Goal: Task Accomplishment & Management: Use online tool/utility

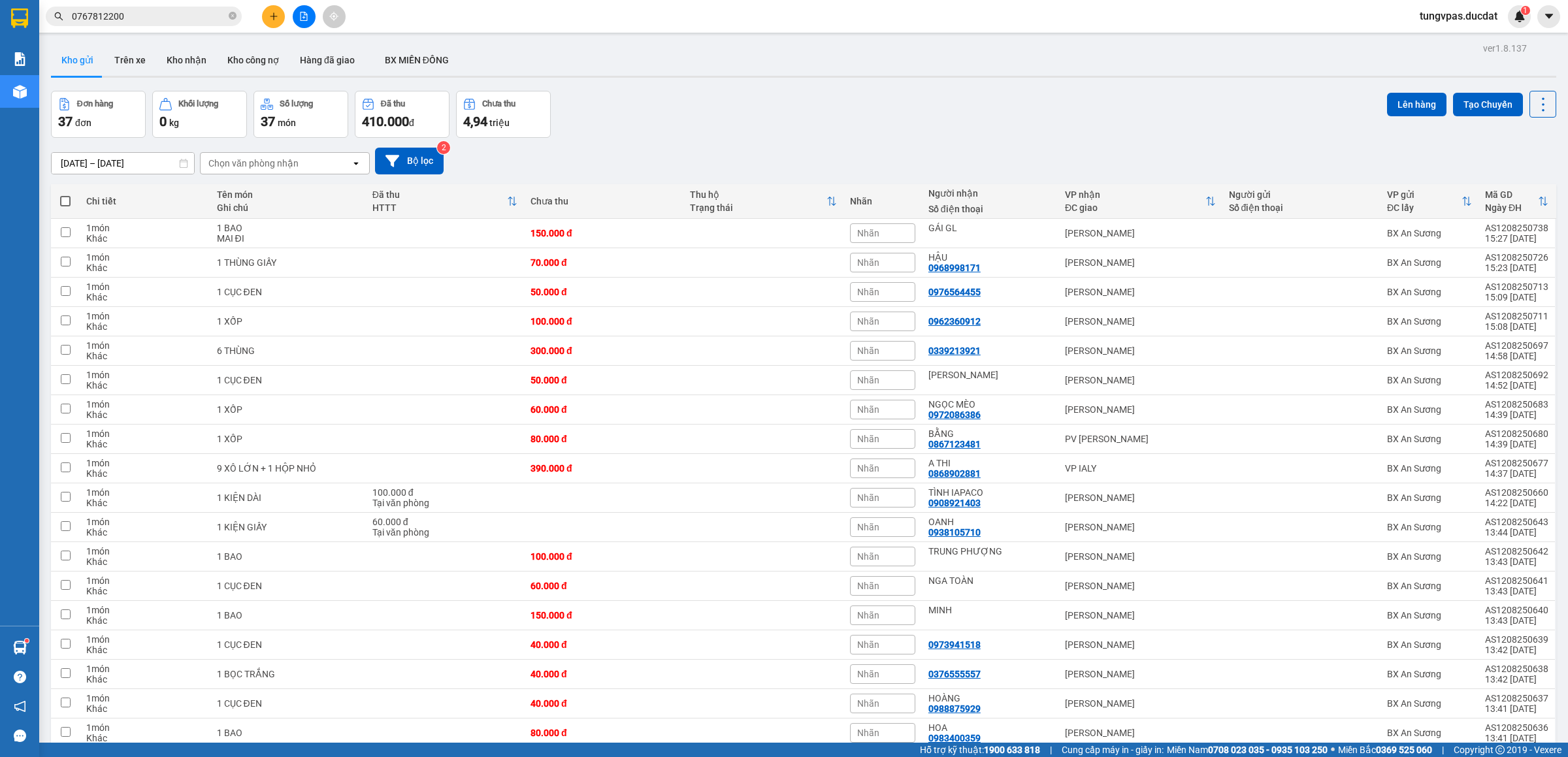
click at [61, 200] on span at bounding box center [66, 201] width 10 height 10
click at [66, 195] on input "checkbox" at bounding box center [66, 195] width 0 height 0
checkbox input "true"
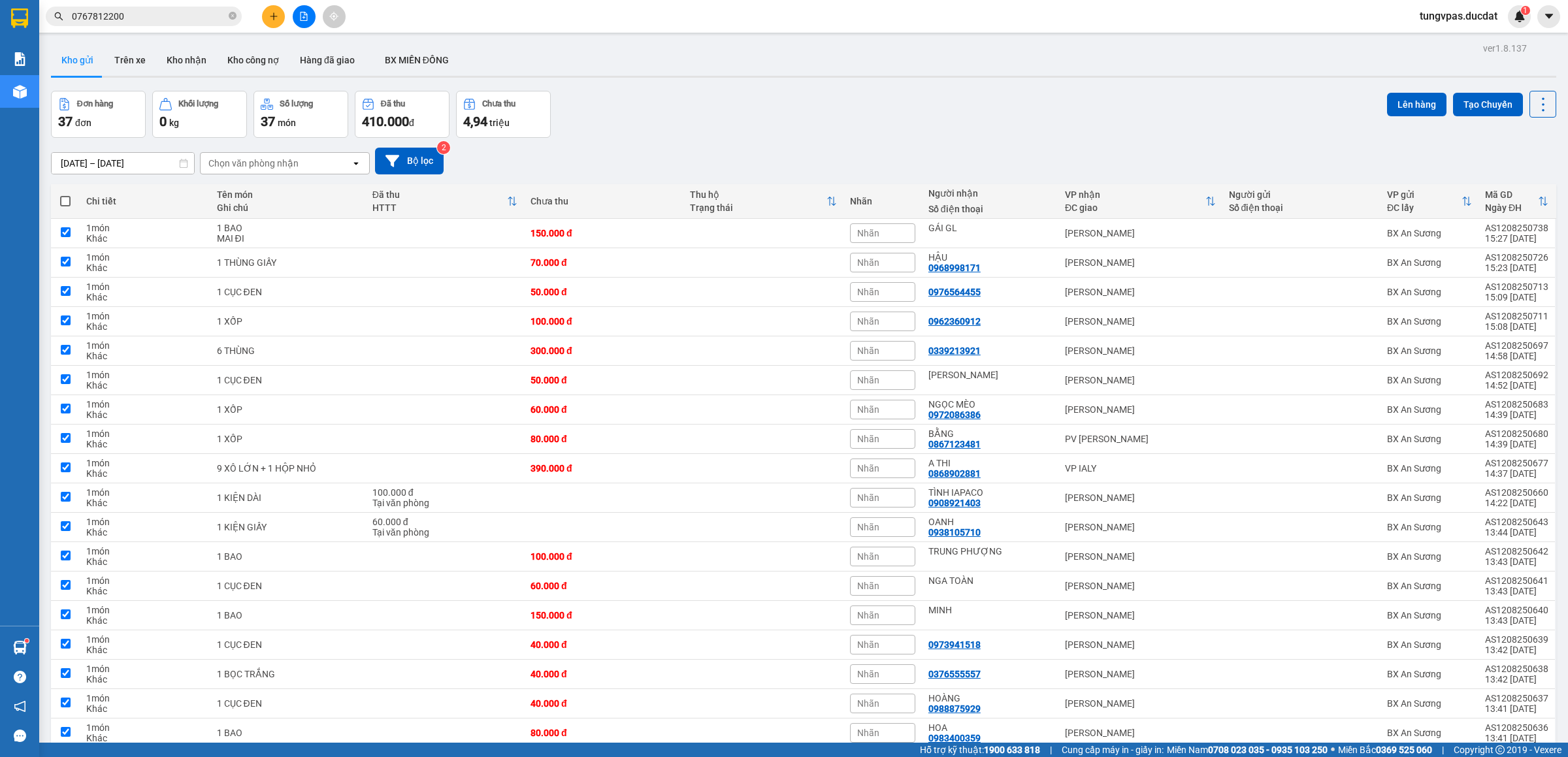
checkbox input "true"
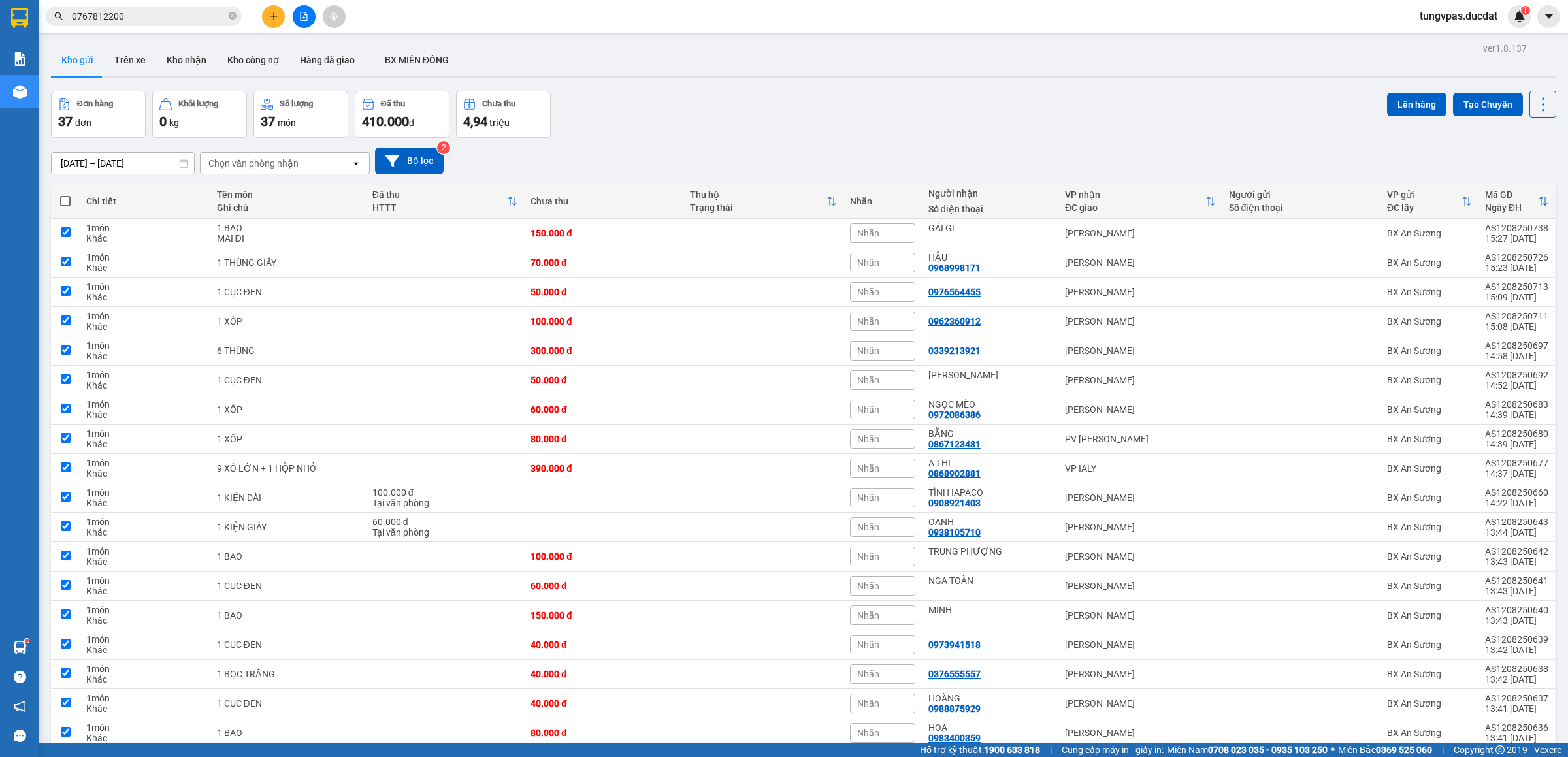
checkbox input "true"
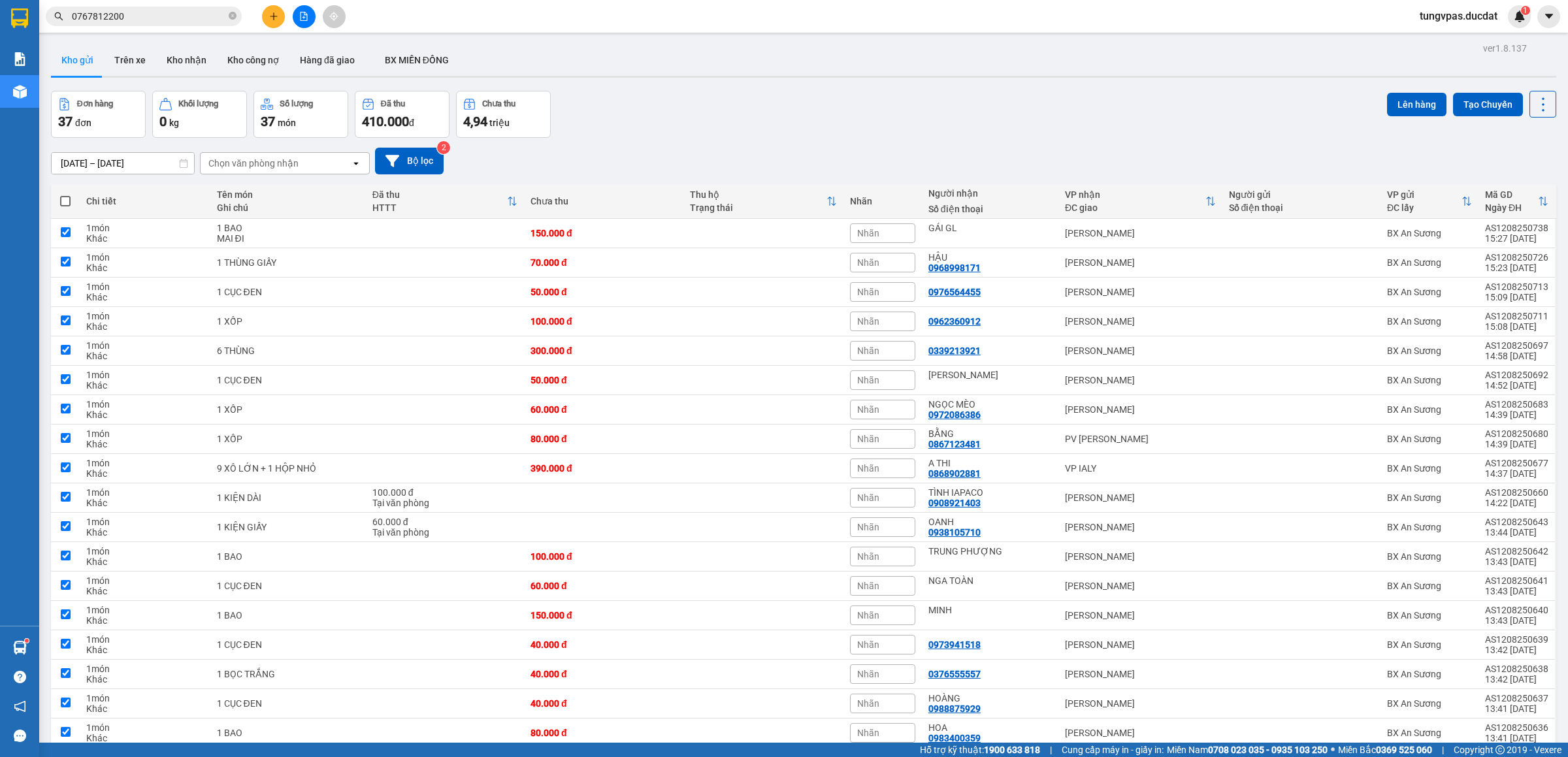
checkbox input "true"
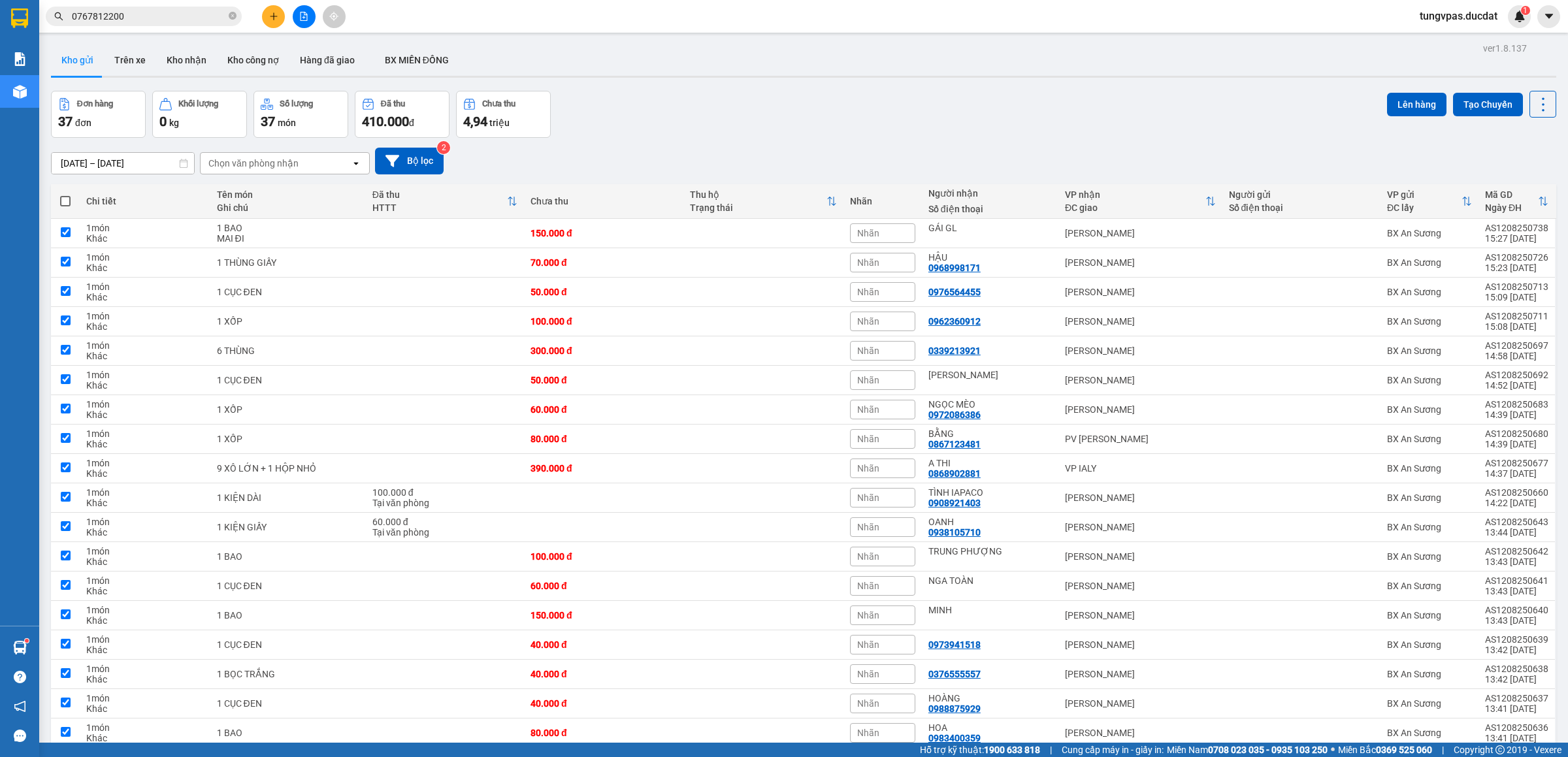
checkbox input "true"
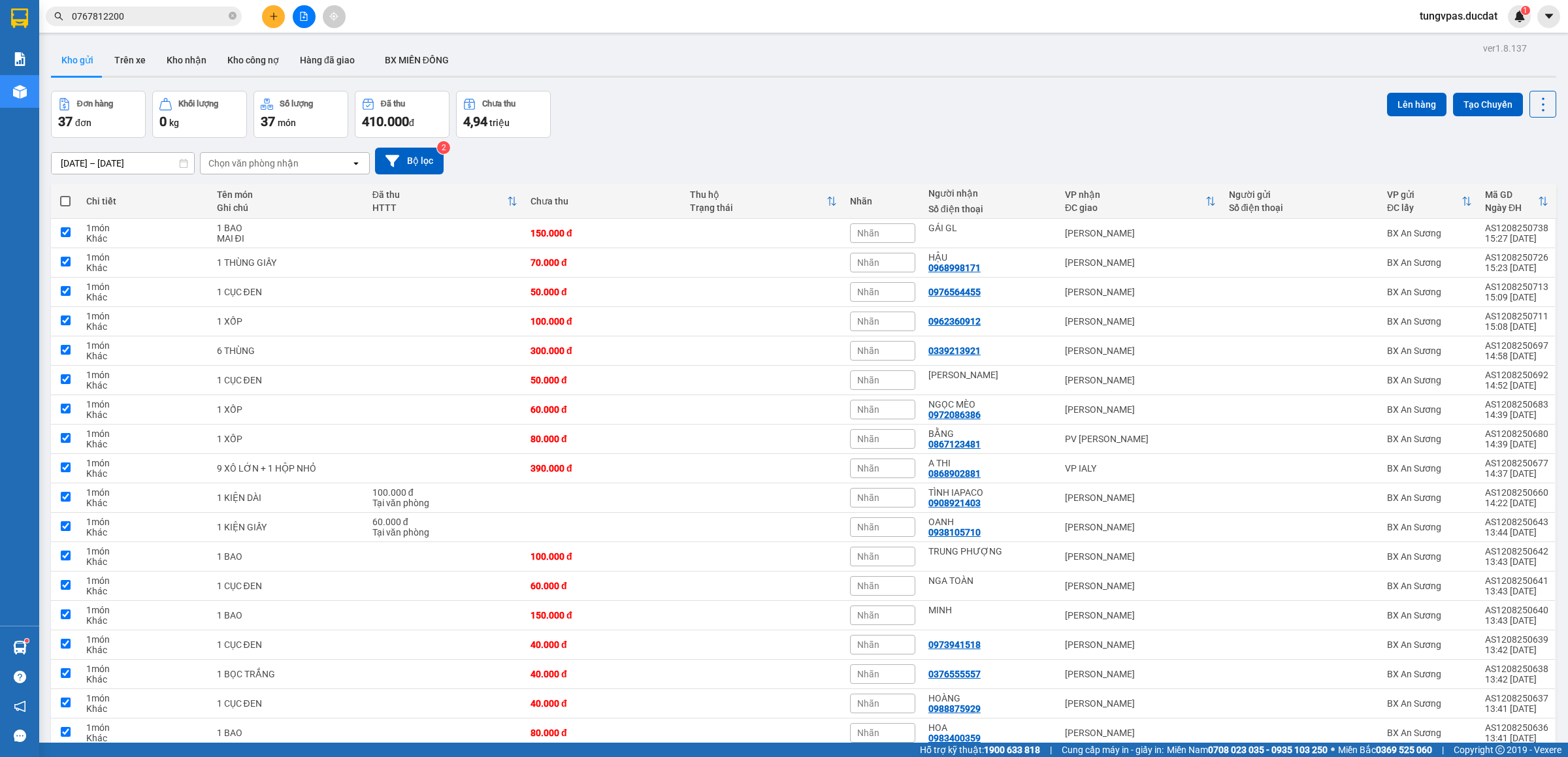
checkbox input "true"
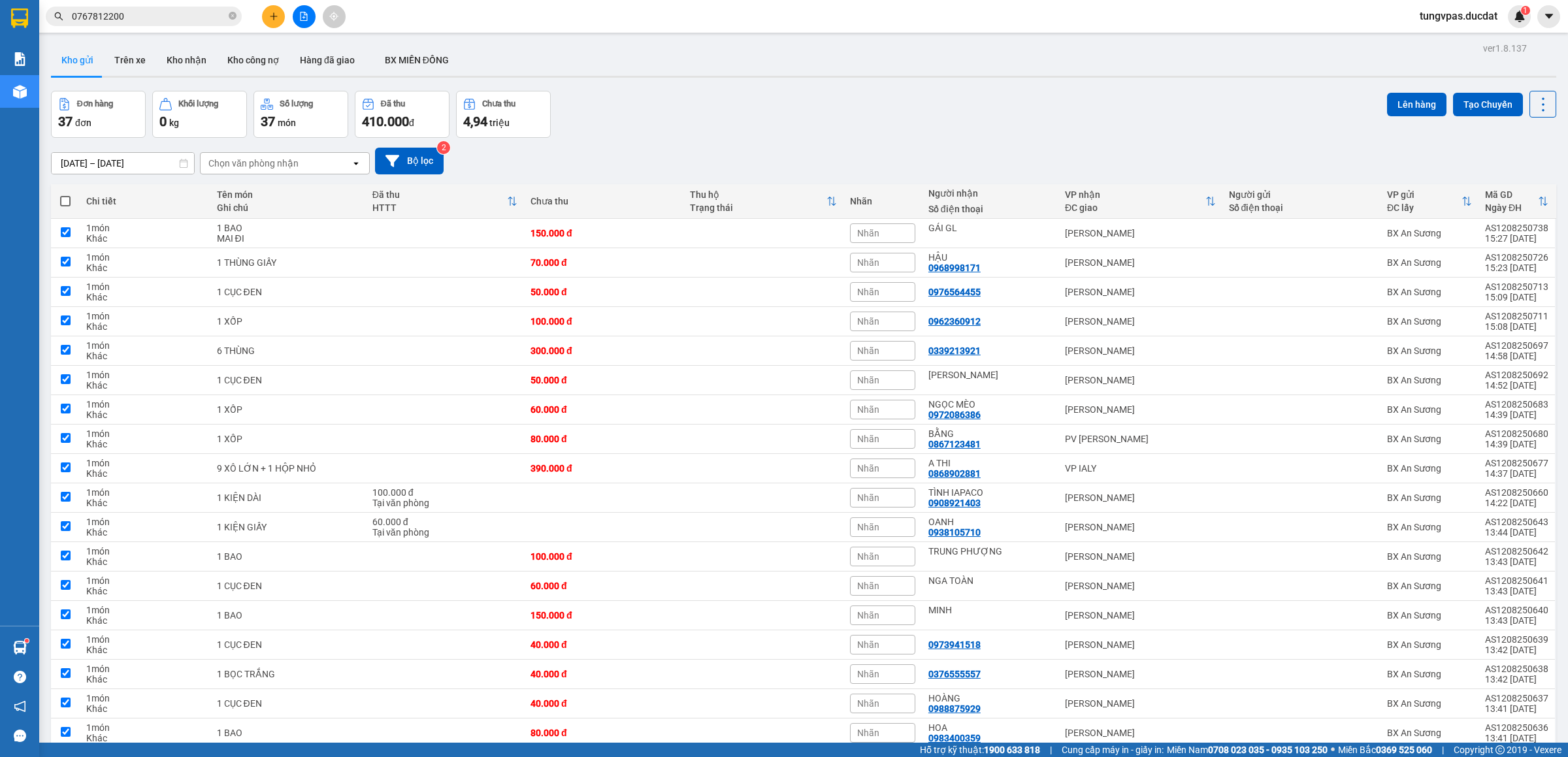
checkbox input "true"
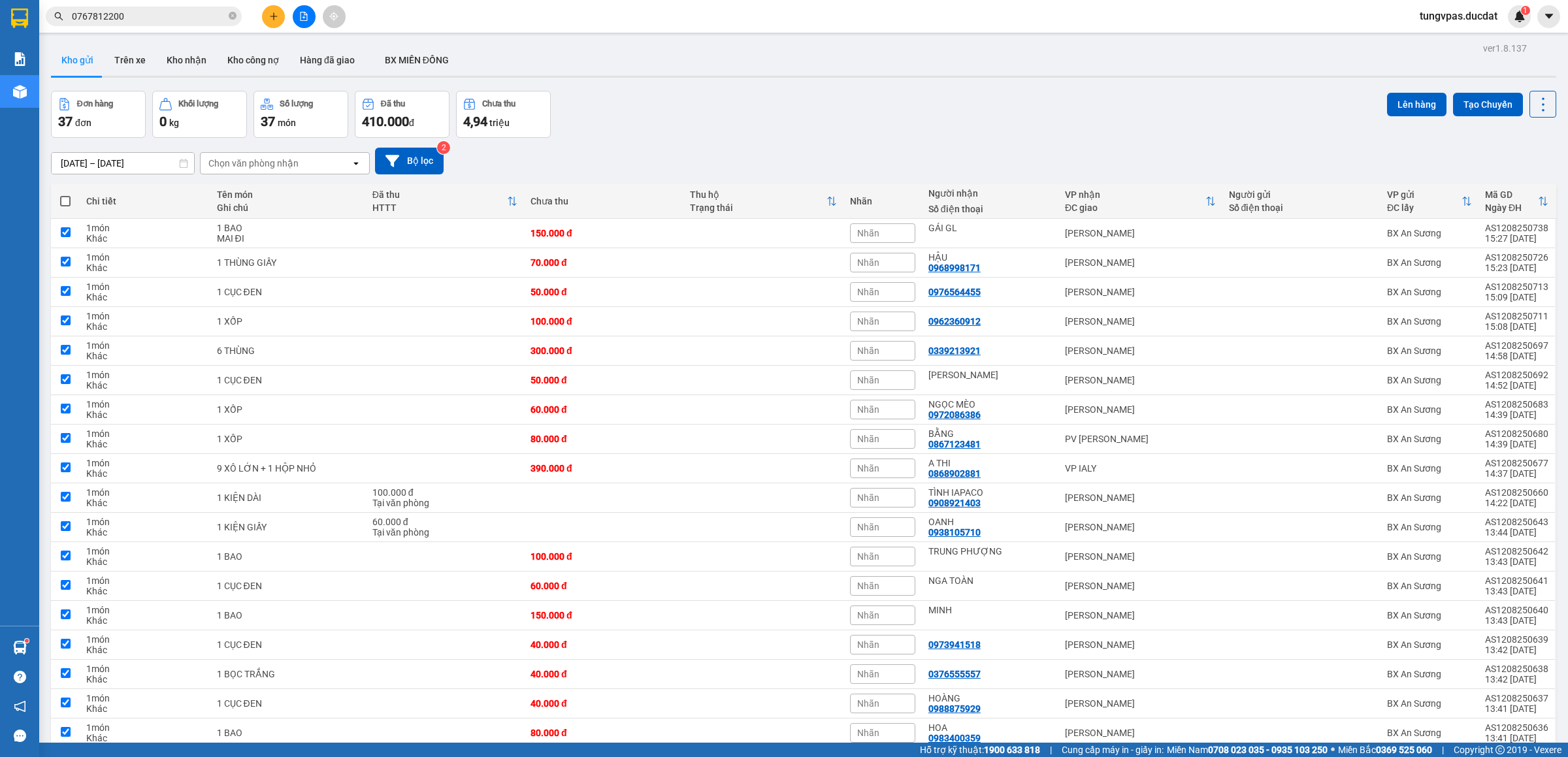
checkbox input "true"
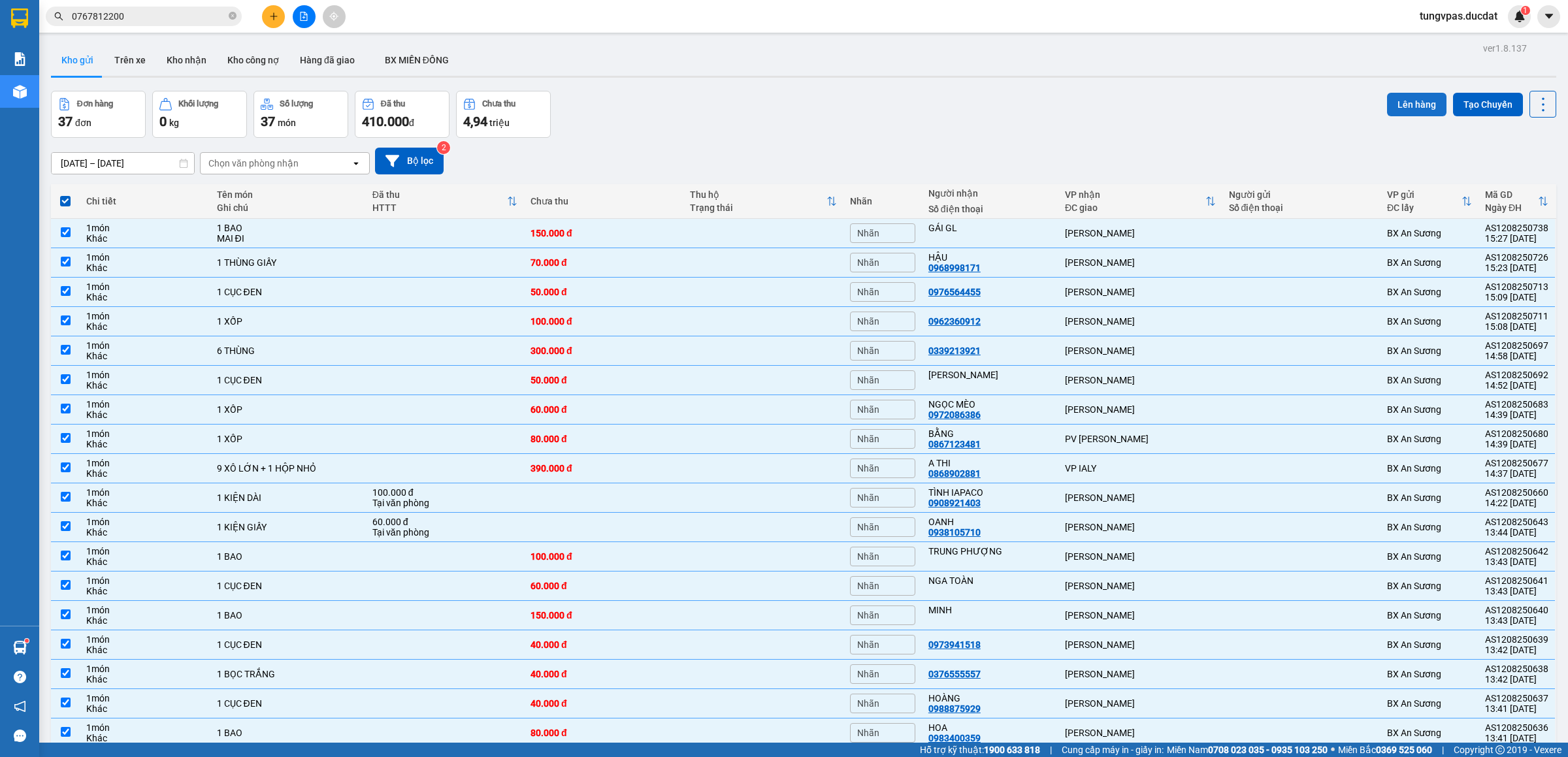
click at [1392, 107] on button "Lên hàng" at bounding box center [1417, 104] width 59 height 24
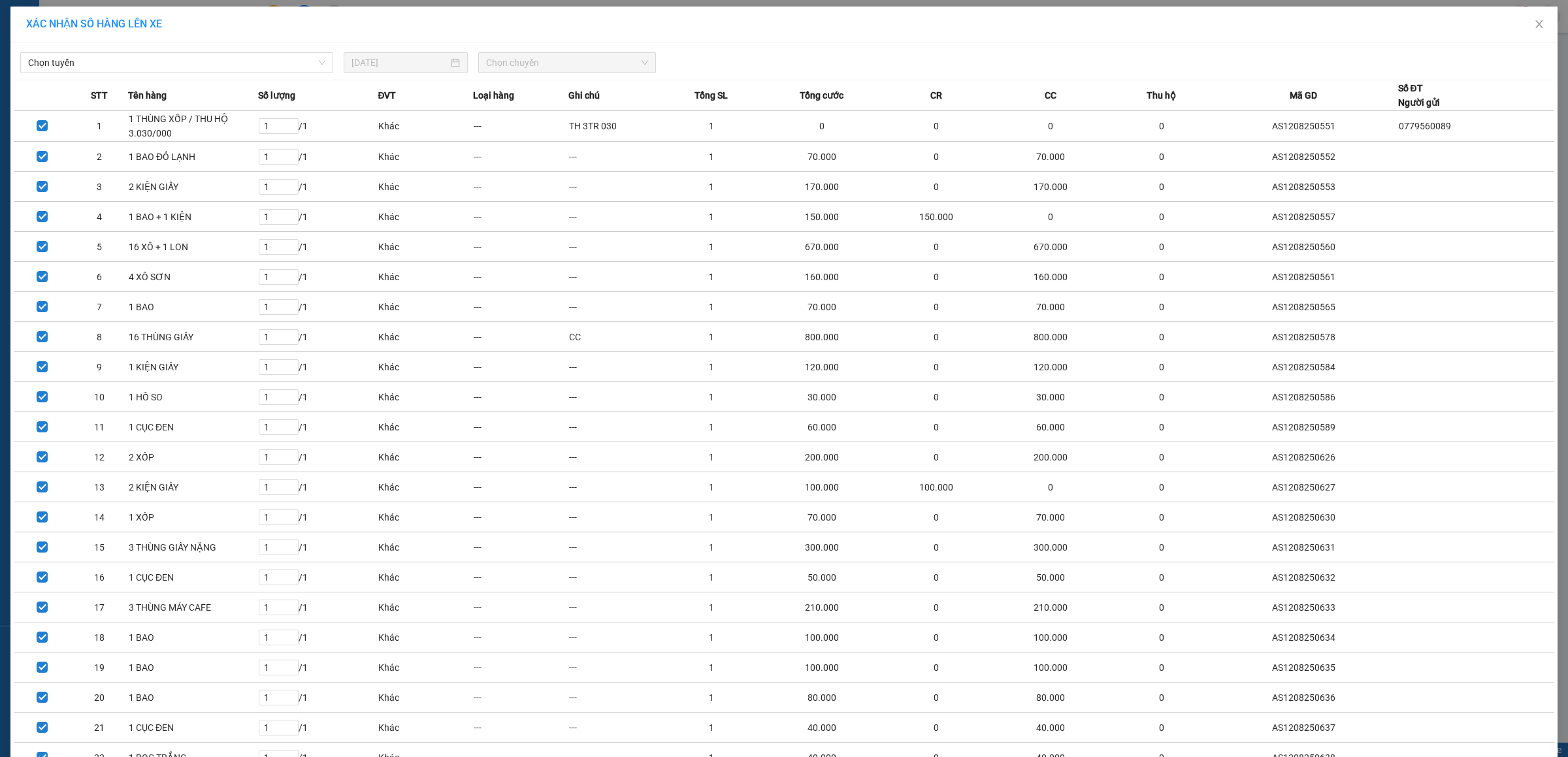
click at [134, 73] on div "Chọn tuyến" at bounding box center [177, 63] width 323 height 21
click at [135, 68] on span "Chọn tuyến" at bounding box center [177, 63] width 297 height 19
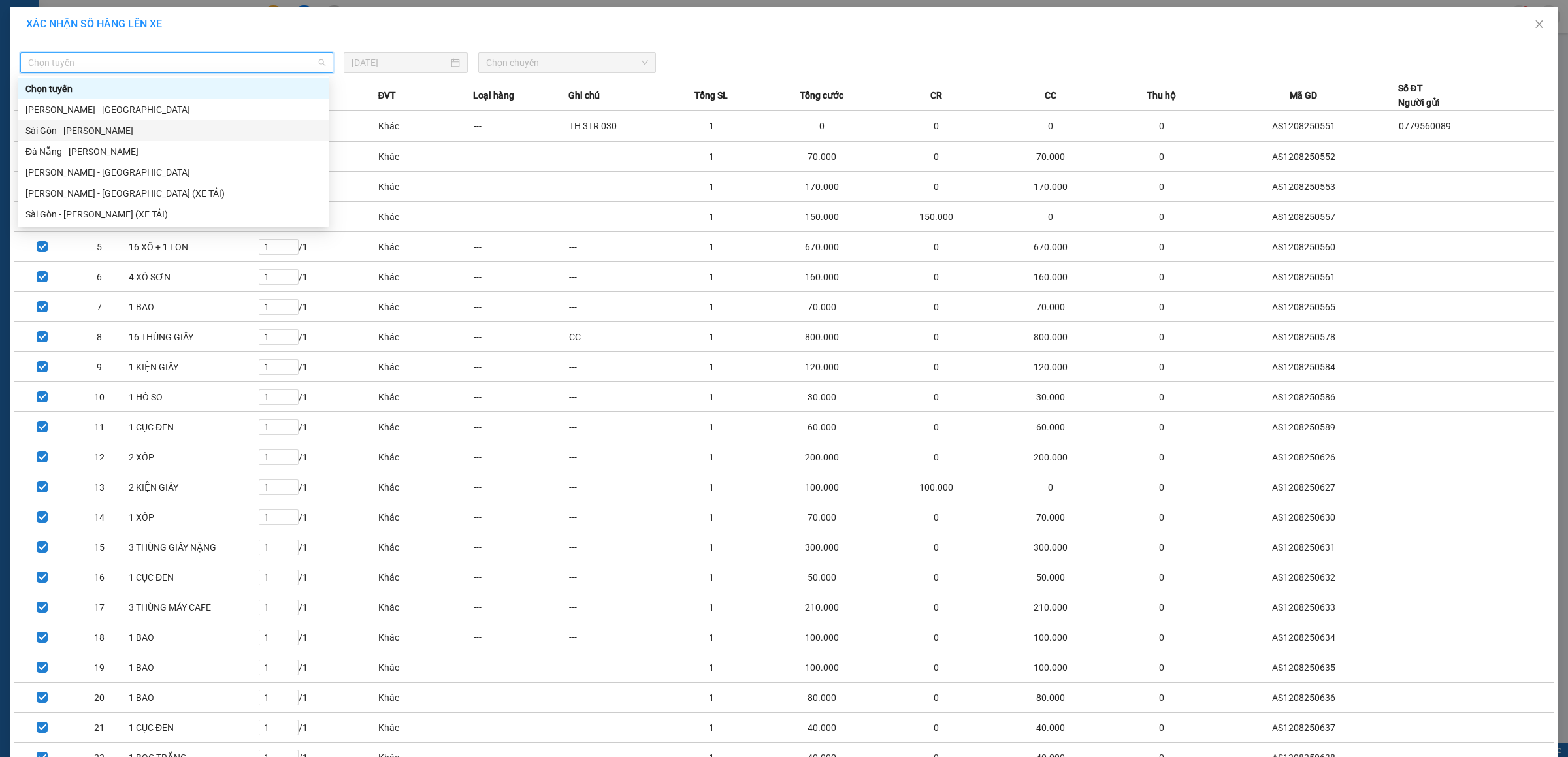
click at [88, 130] on div "Sài Gòn - [PERSON_NAME]" at bounding box center [173, 130] width 295 height 14
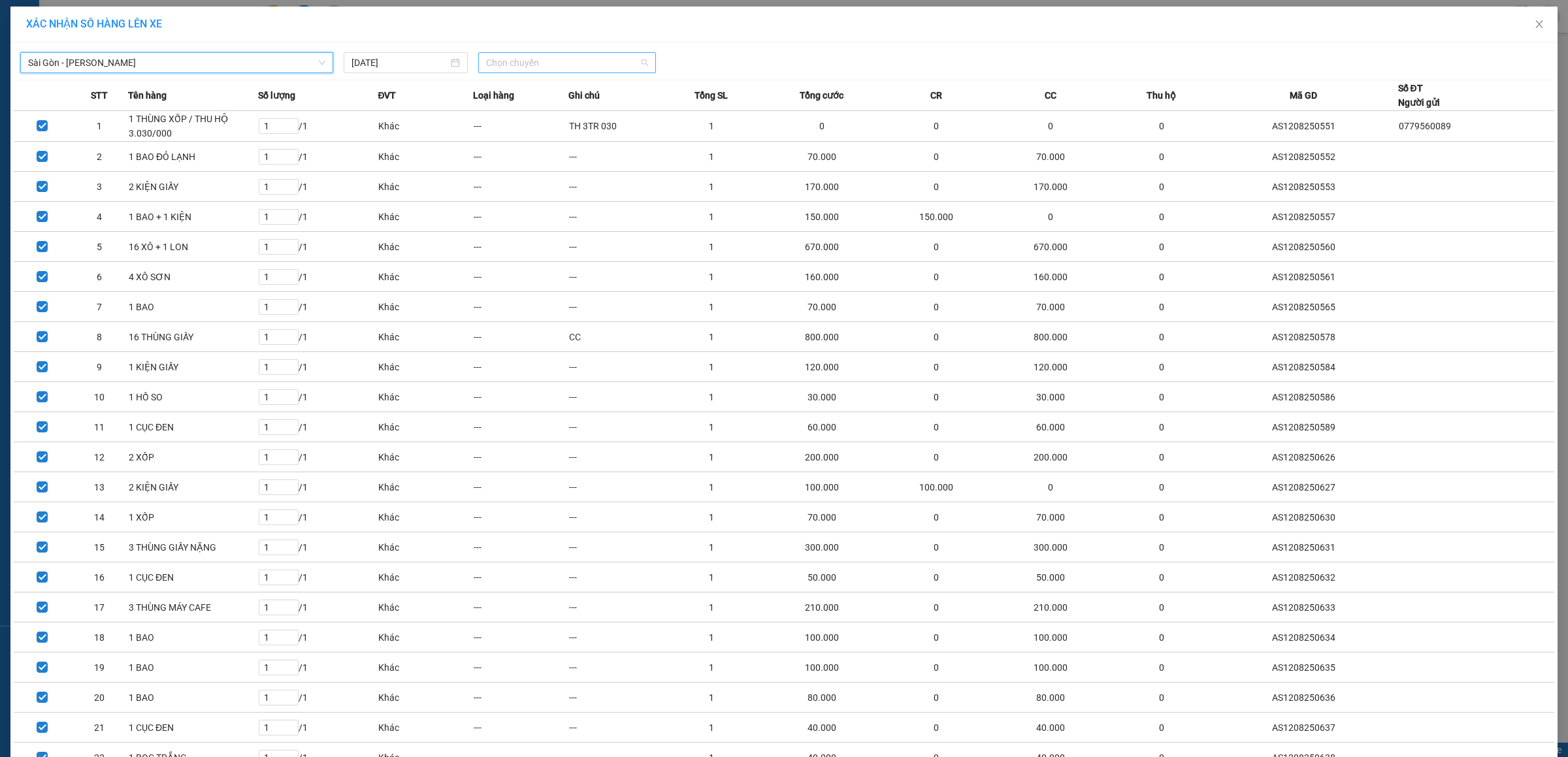
click at [530, 63] on span "Chọn chuyến" at bounding box center [567, 63] width 163 height 19
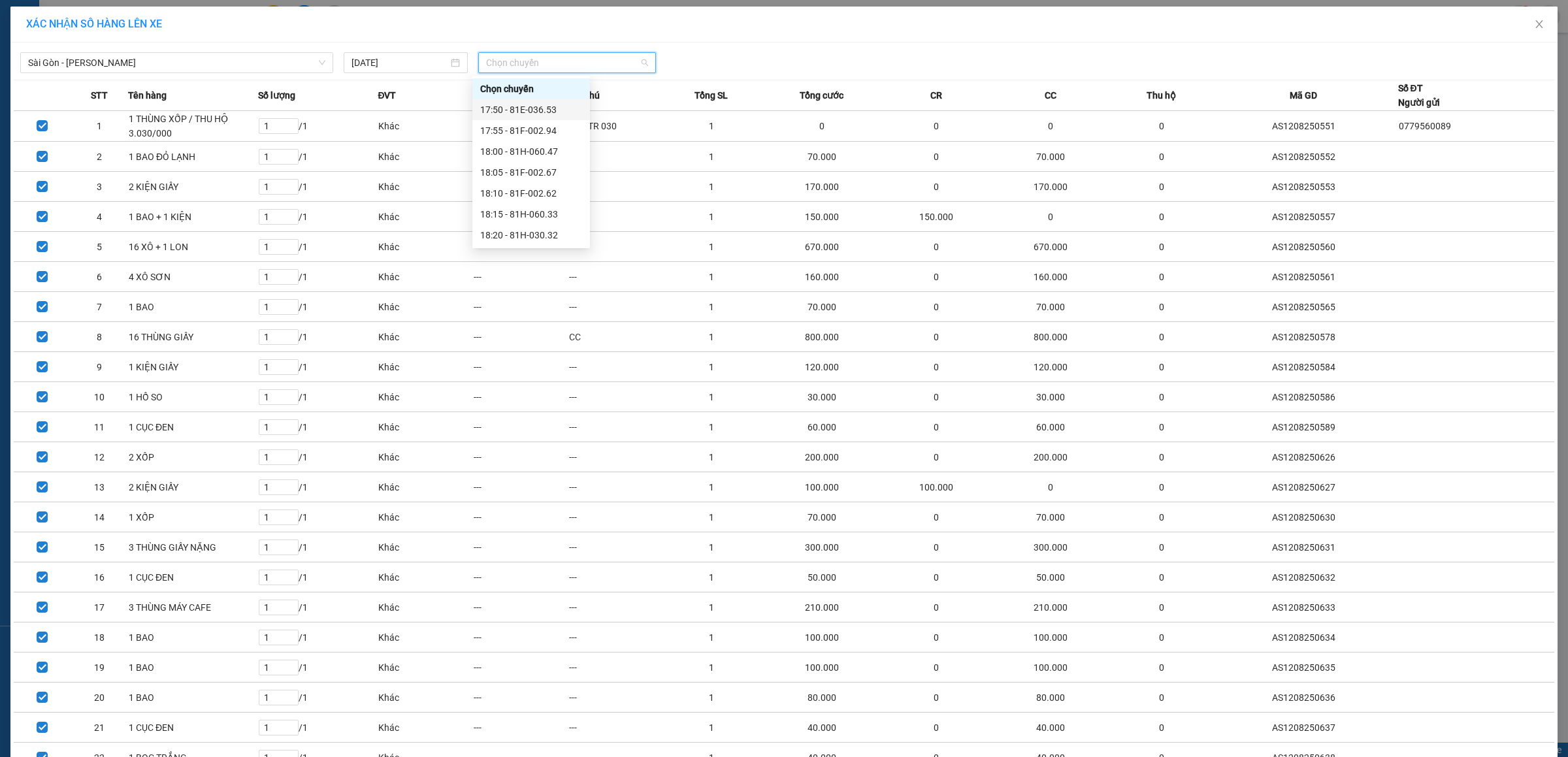
click at [518, 102] on div "17:50 - 81E-036.53" at bounding box center [531, 109] width 102 height 14
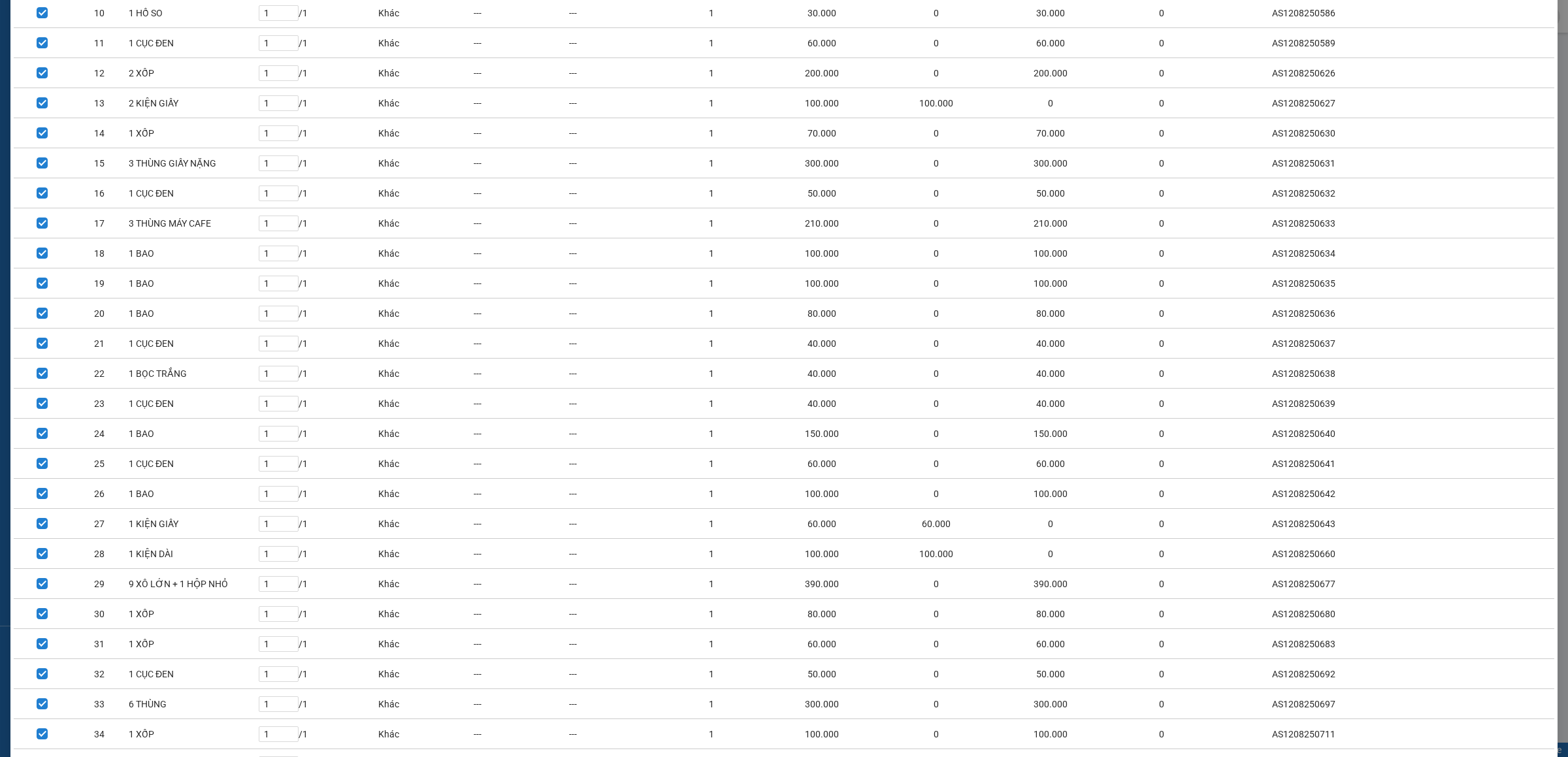
scroll to position [575, 0]
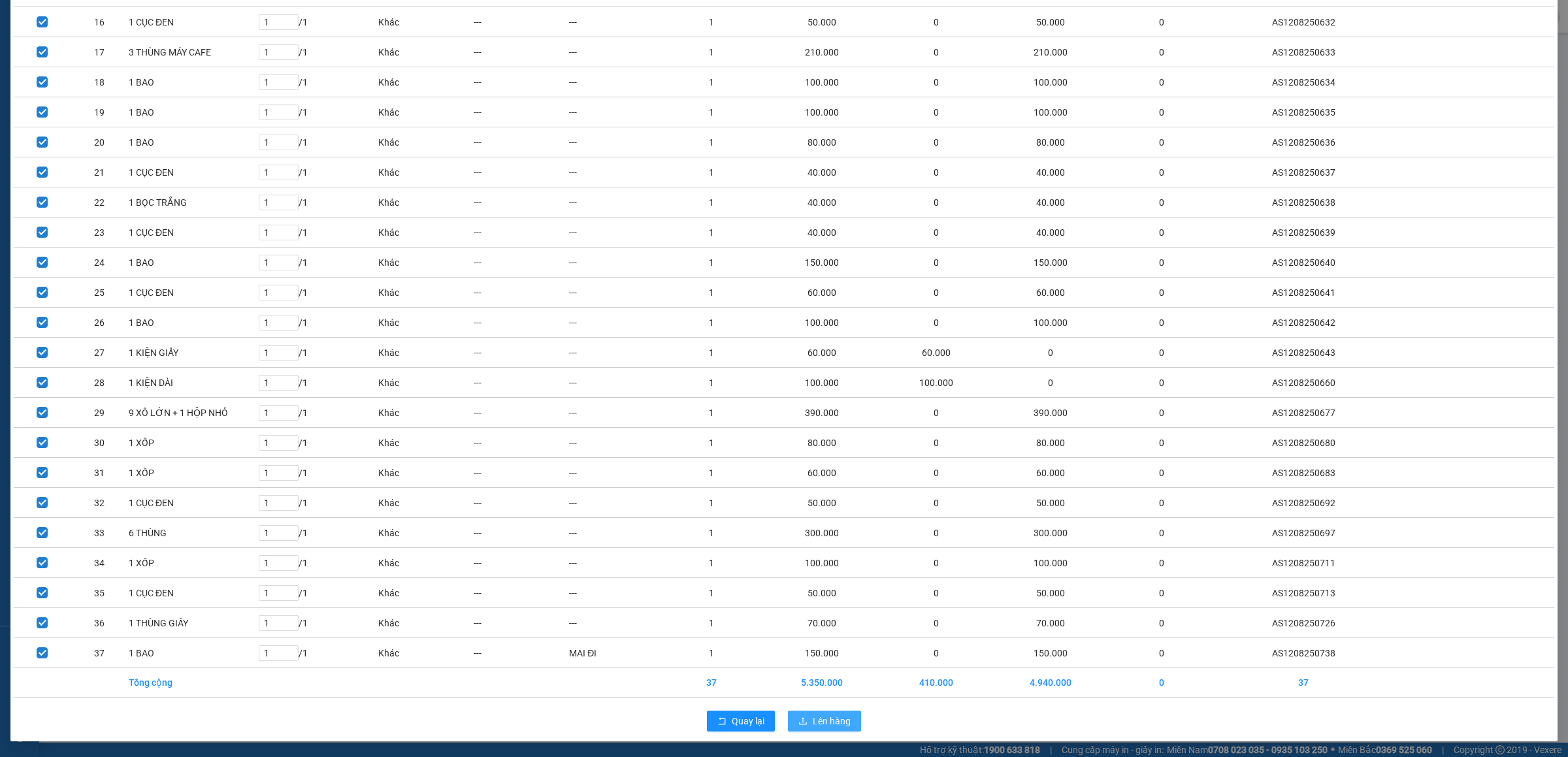
click at [820, 720] on span "Lên hàng" at bounding box center [831, 721] width 38 height 14
